Goal: Check status: Check status

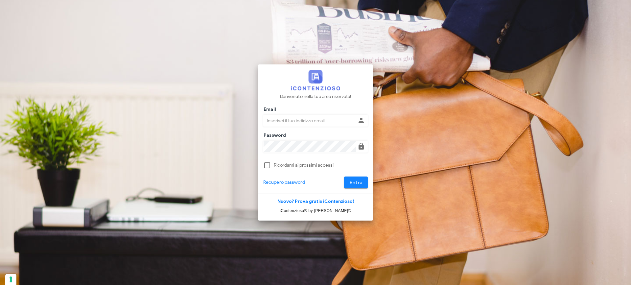
type input "p.rizza@studioassociatoadrev.it"
click at [356, 182] on span "Entra" at bounding box center [356, 183] width 13 height 6
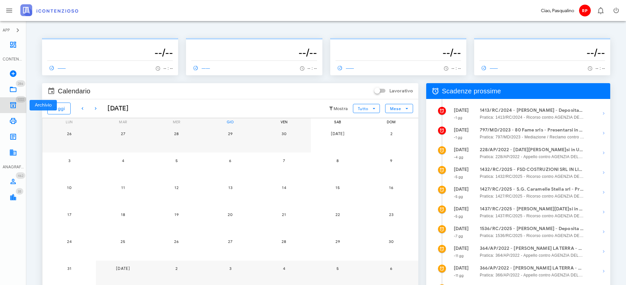
click at [15, 103] on icon at bounding box center [13, 105] width 8 height 8
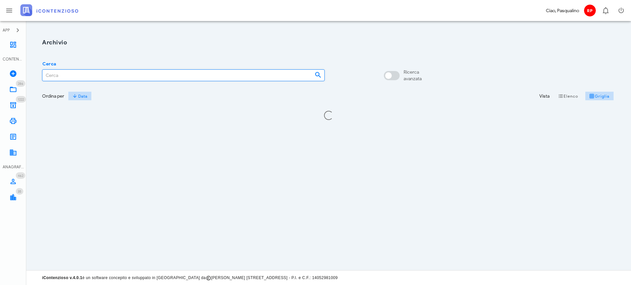
click at [62, 75] on input "Cerca" at bounding box center [175, 75] width 267 height 11
type input "5364/2023"
click at [17, 91] on link "286 In Lavorazione 286" at bounding box center [13, 90] width 26 height 16
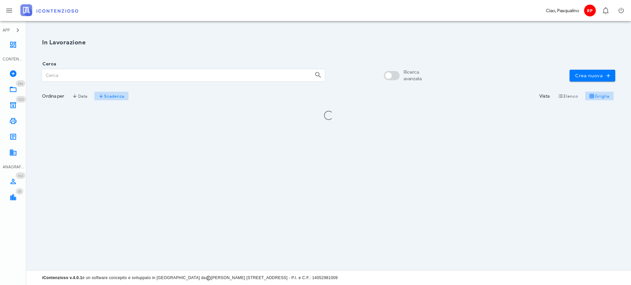
click at [68, 78] on input "Cerca" at bounding box center [175, 75] width 267 height 11
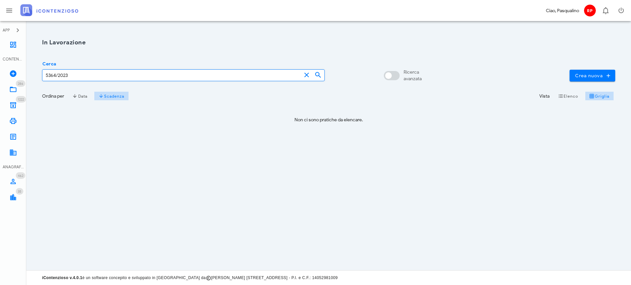
type input "5364/2023"
